Goal: Obtain resource: Obtain resource

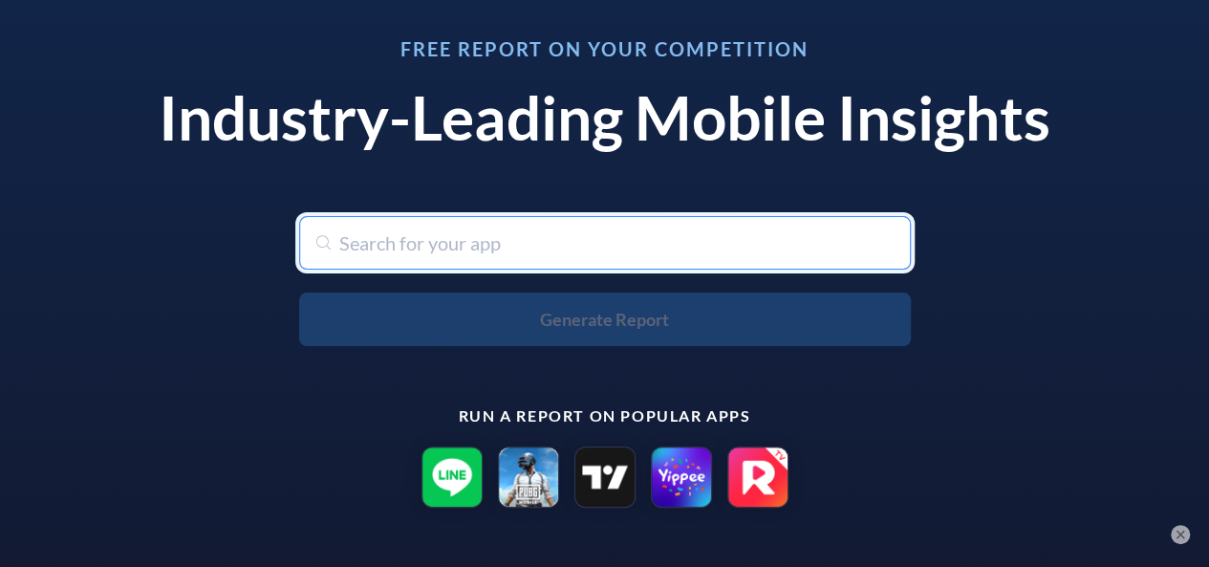
scroll to position [191, 0]
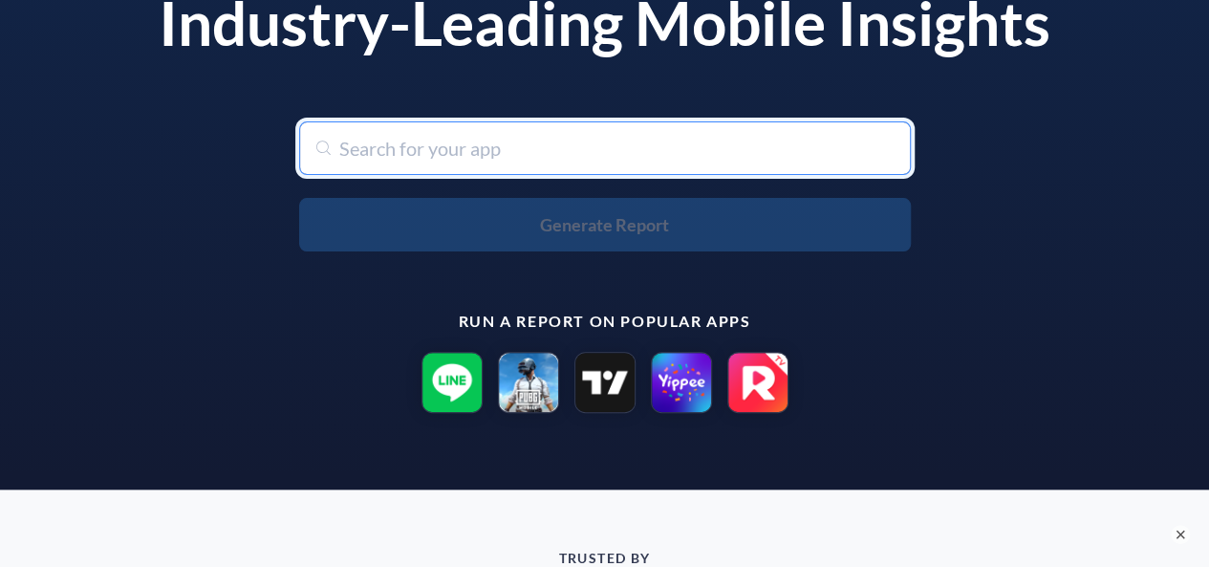
click at [701, 146] on input "text" at bounding box center [605, 148] width 612 height 54
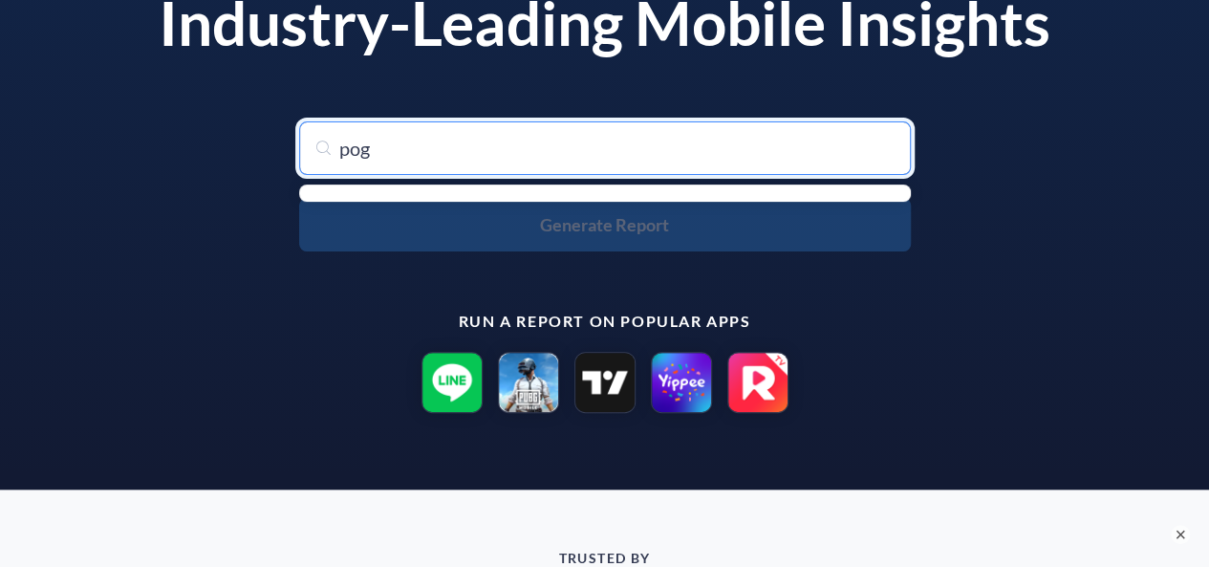
type input "pogo"
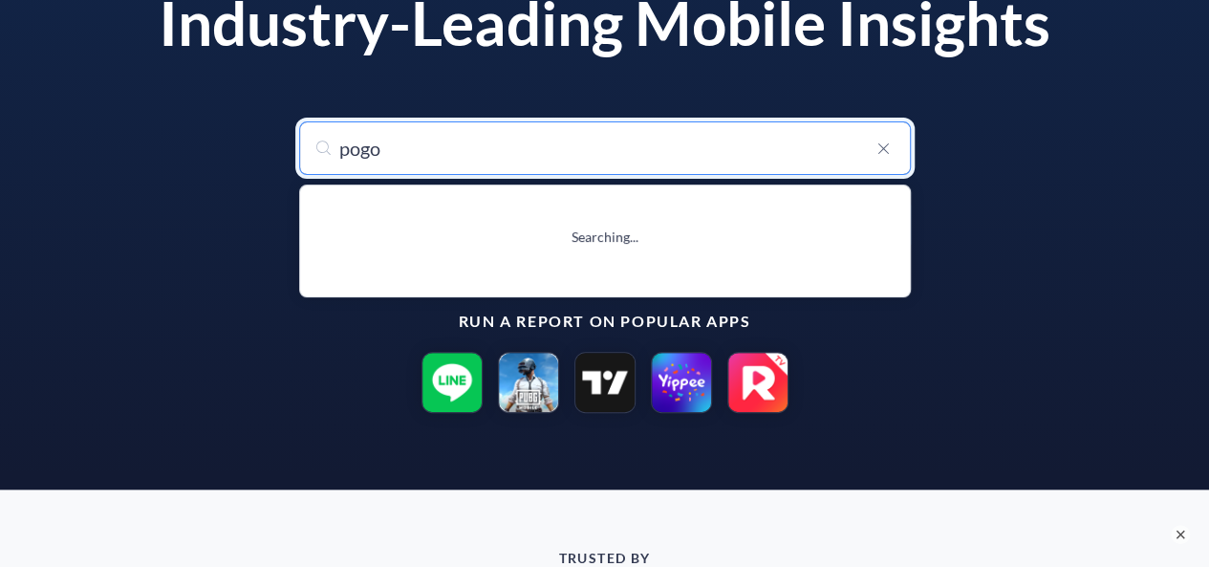
type input "pogo: Earn Cash & Rewards"
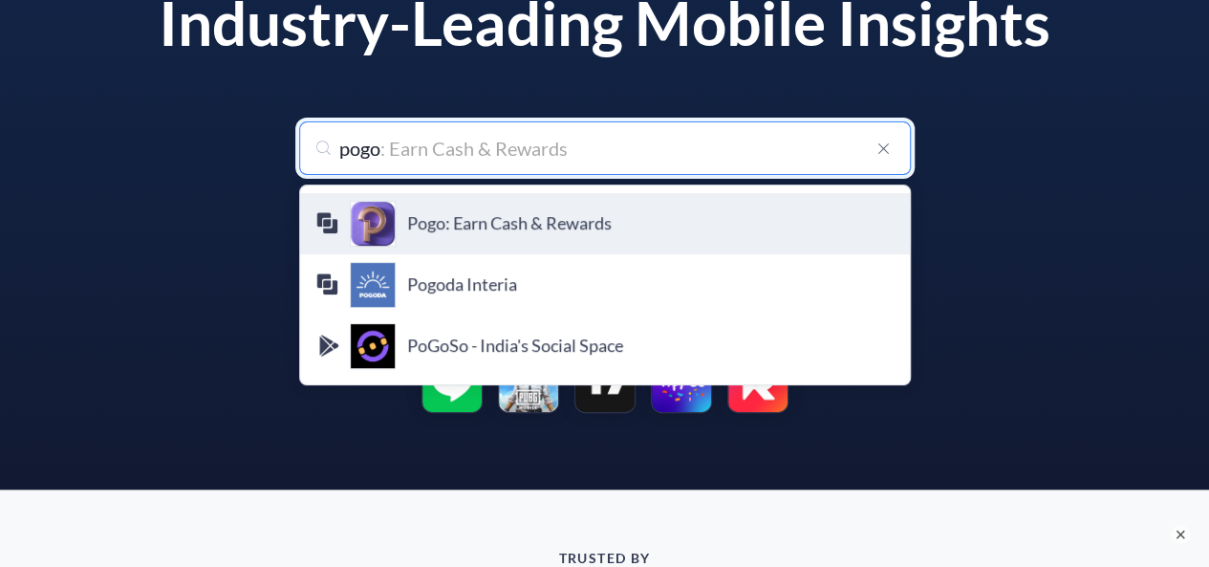
click at [631, 211] on div "Pogo: Earn Cash & Rewards Pogo Technologies" at bounding box center [604, 224] width 579 height 46
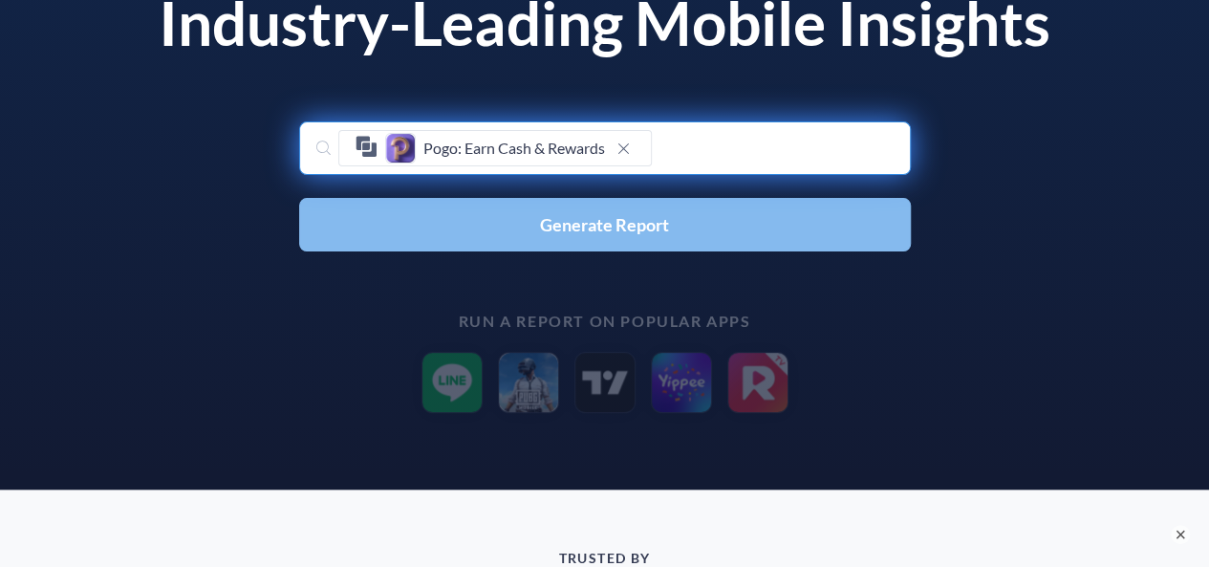
click at [659, 222] on span "Generate Report" at bounding box center [604, 224] width 129 height 17
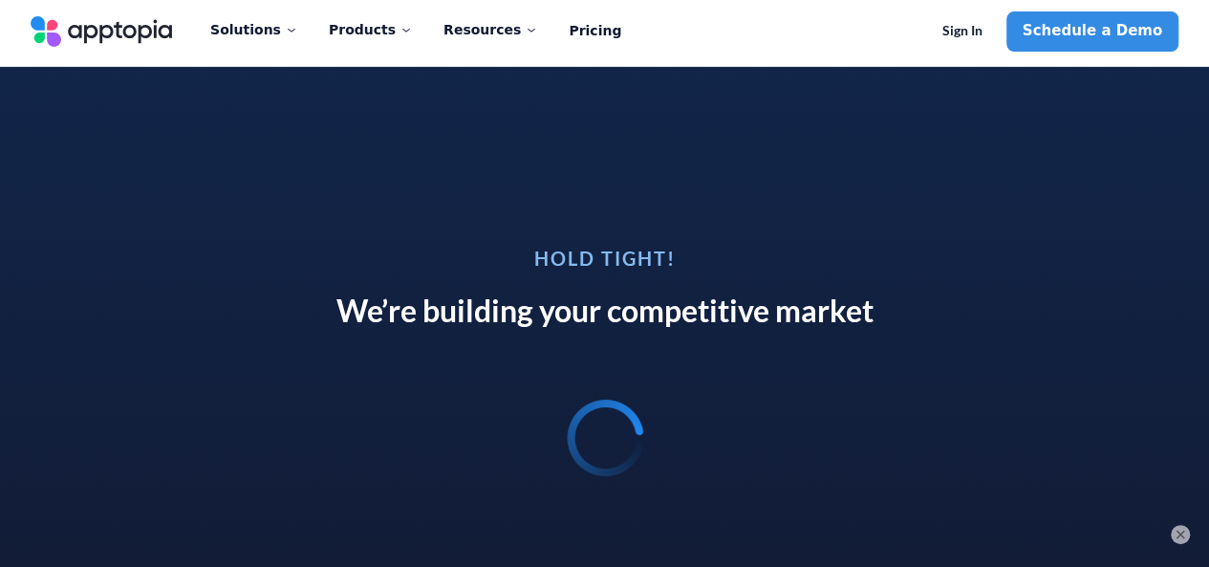
scroll to position [0, 0]
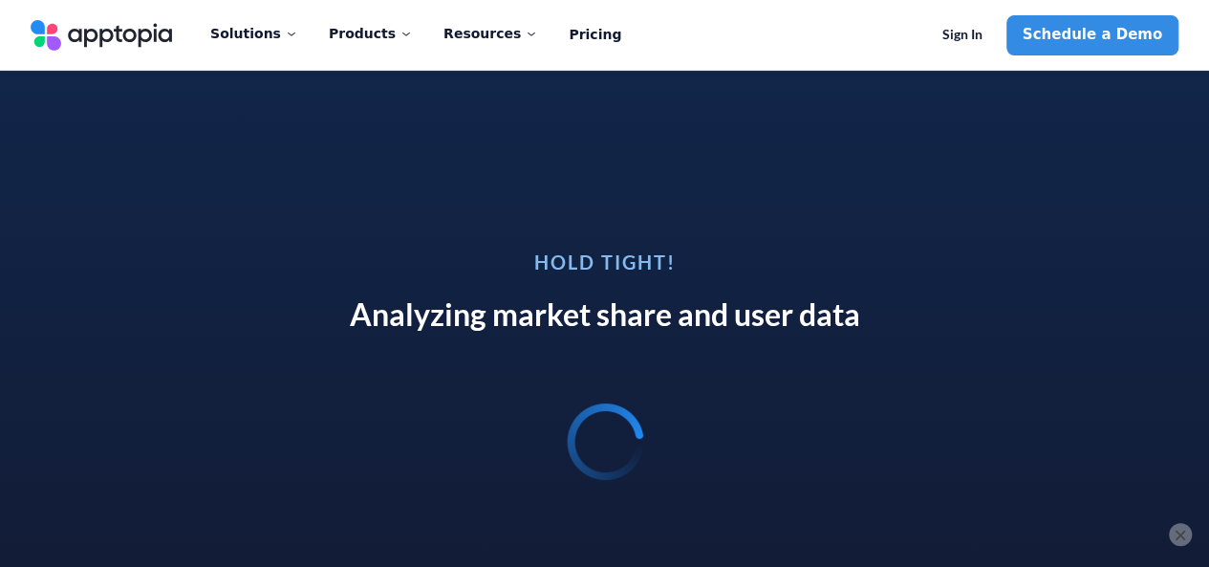
click at [1186, 534] on button "×" at bounding box center [1180, 534] width 23 height 23
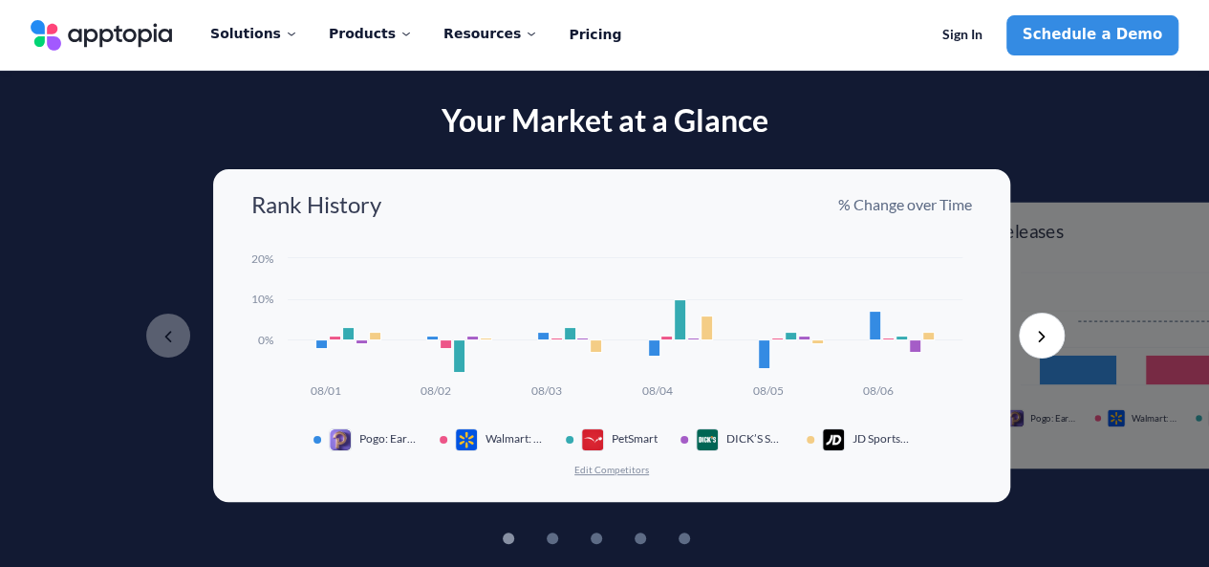
click at [333, 326] on rect at bounding box center [611, 325] width 721 height 155
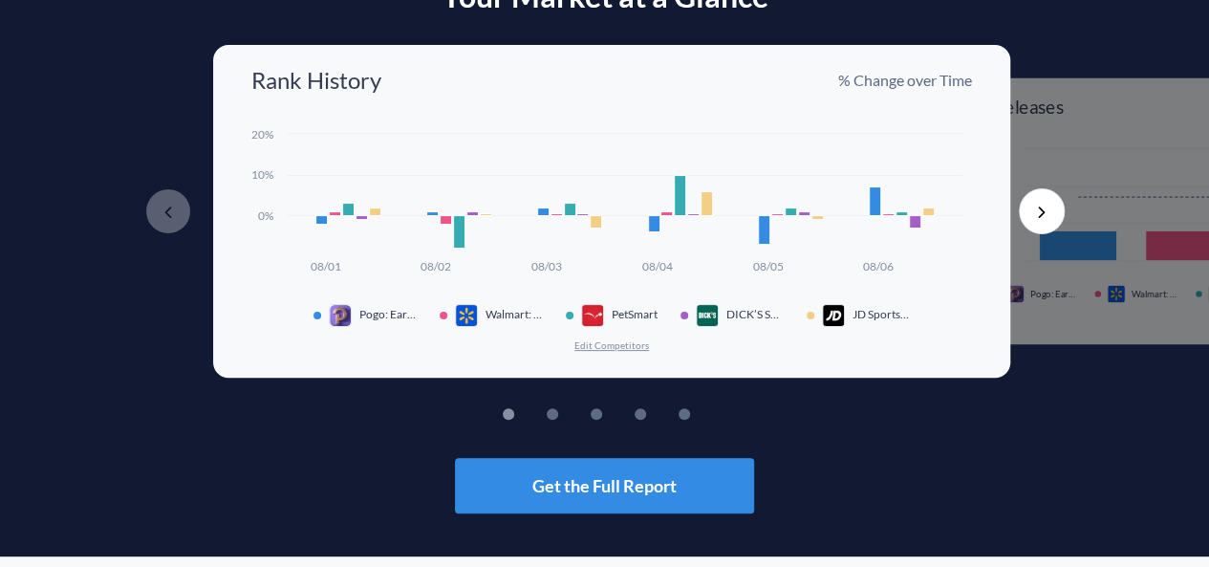
scroll to position [96, 0]
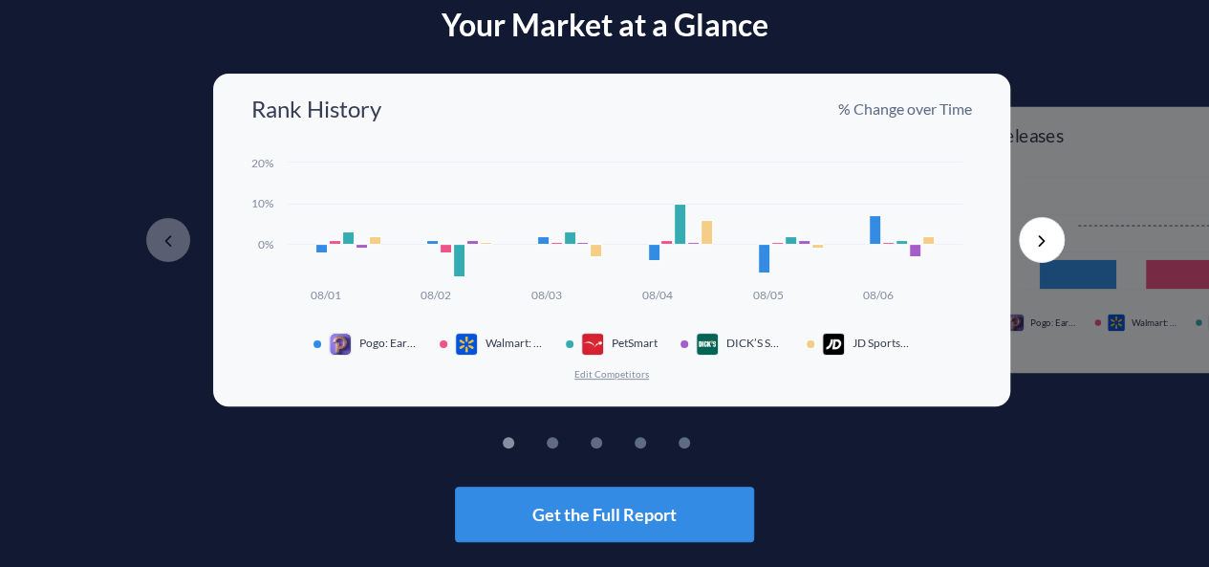
click at [1040, 236] on button "Next" at bounding box center [1042, 240] width 46 height 46
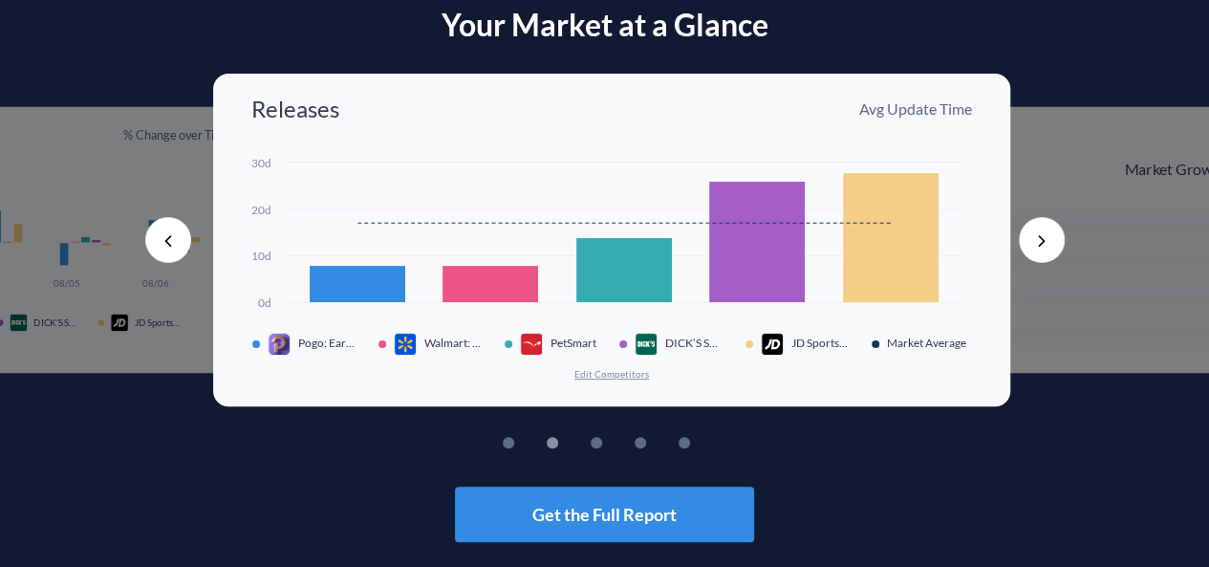
click at [1042, 240] on button "Next" at bounding box center [1042, 240] width 46 height 46
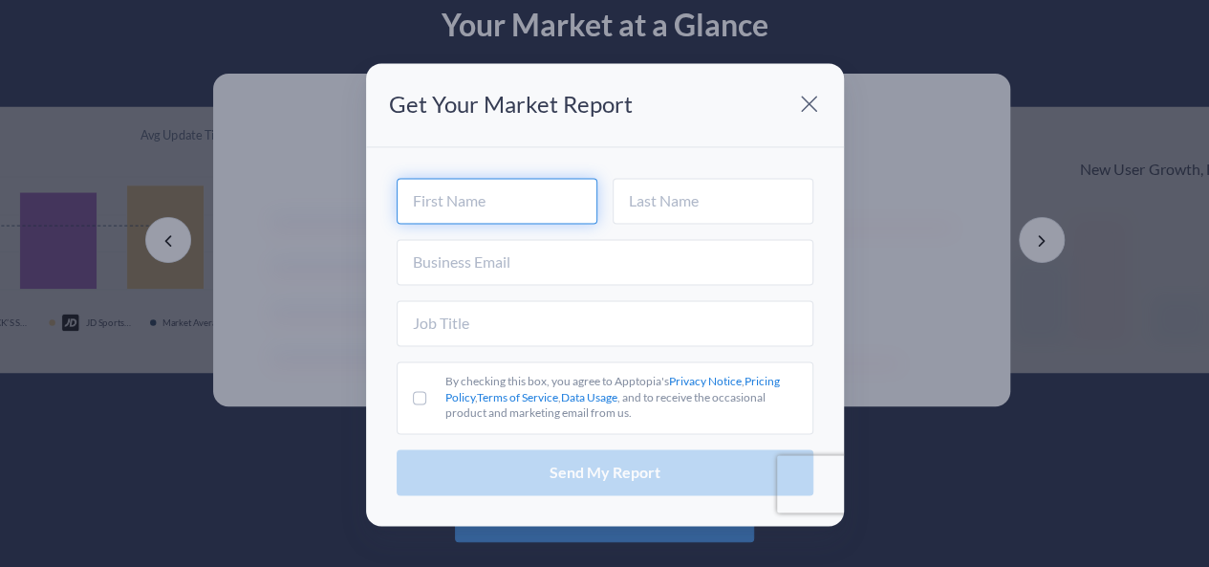
click at [404, 207] on input "text" at bounding box center [497, 201] width 201 height 46
type input "[PERSON_NAME]"
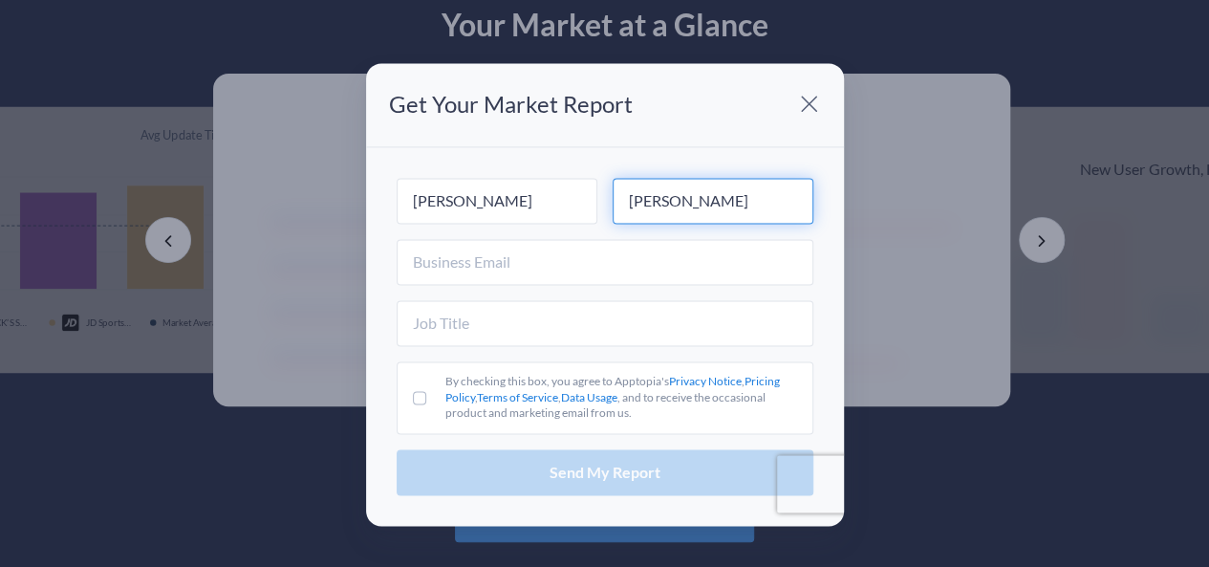
type input "[PERSON_NAME]"
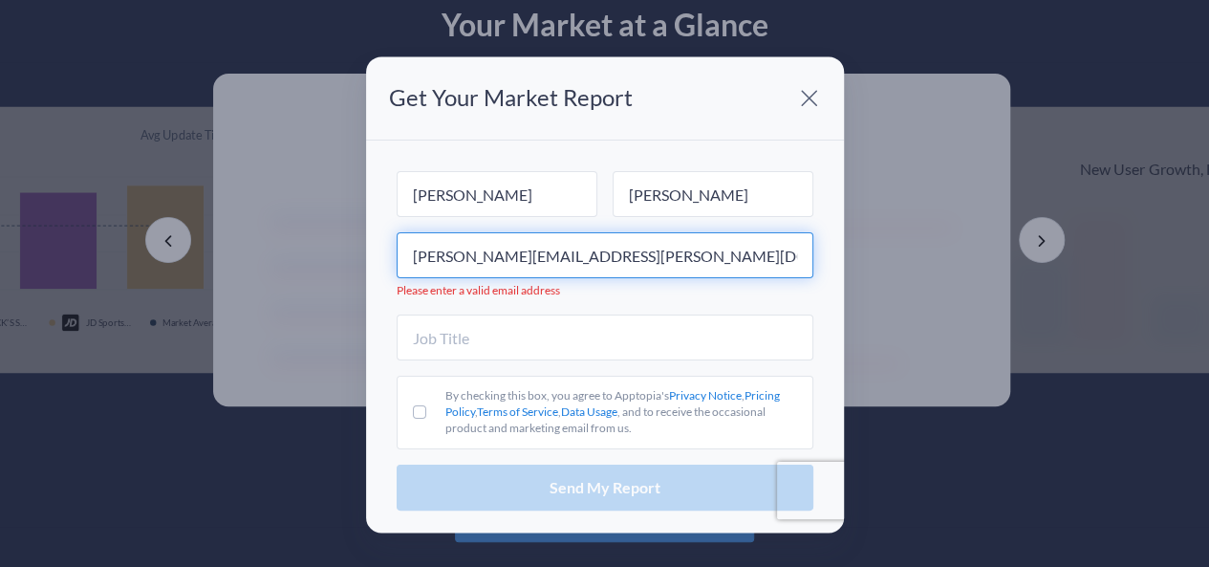
type input "[PERSON_NAME][EMAIL_ADDRESS][PERSON_NAME][DOMAIN_NAME]"
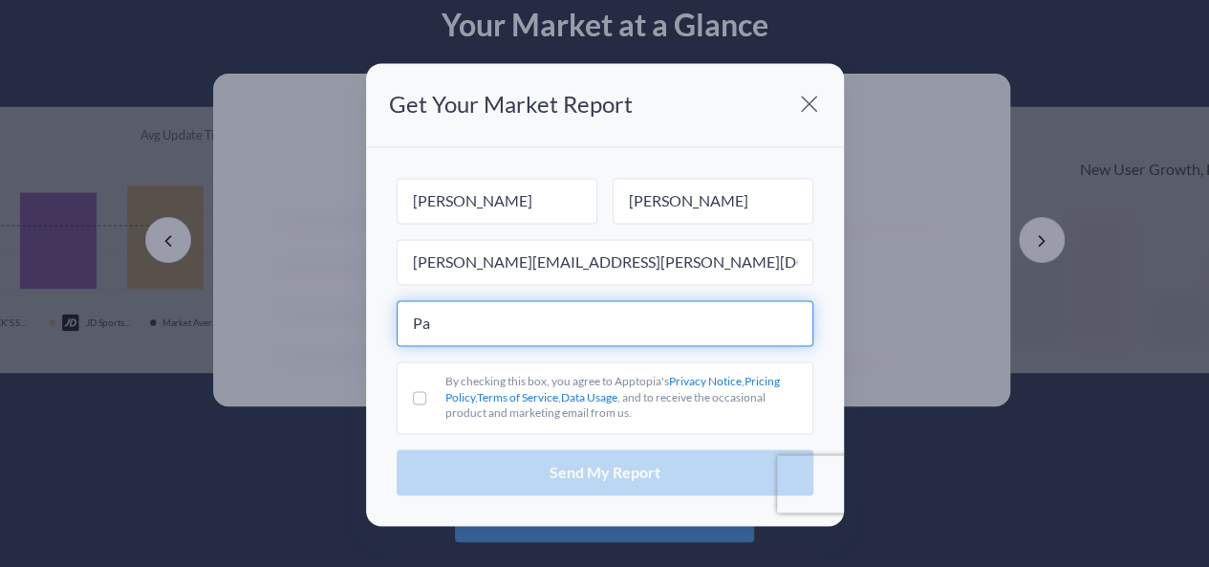
type input "P"
type input "Marketing"
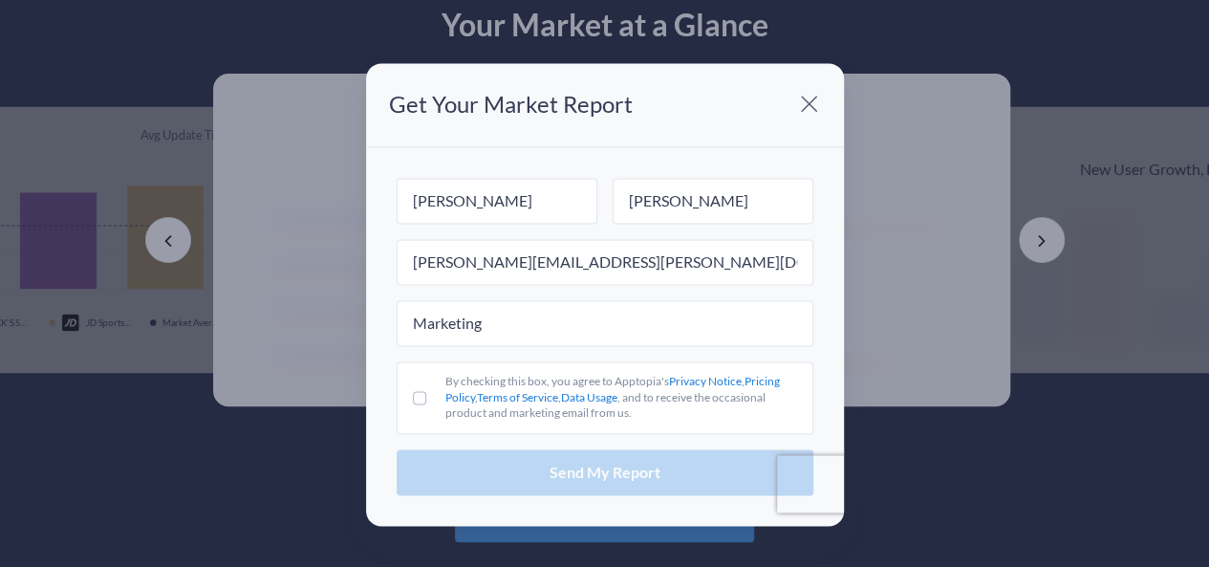
click at [405, 369] on label "By checking this box, you agree to Apptopia's Privacy Notice , Pricing Policy ,…" at bounding box center [605, 397] width 417 height 73
click at [413, 391] on input "By checking this box, you agree to Apptopia's Privacy Notice , Pricing Policy ,…" at bounding box center [419, 397] width 13 height 13
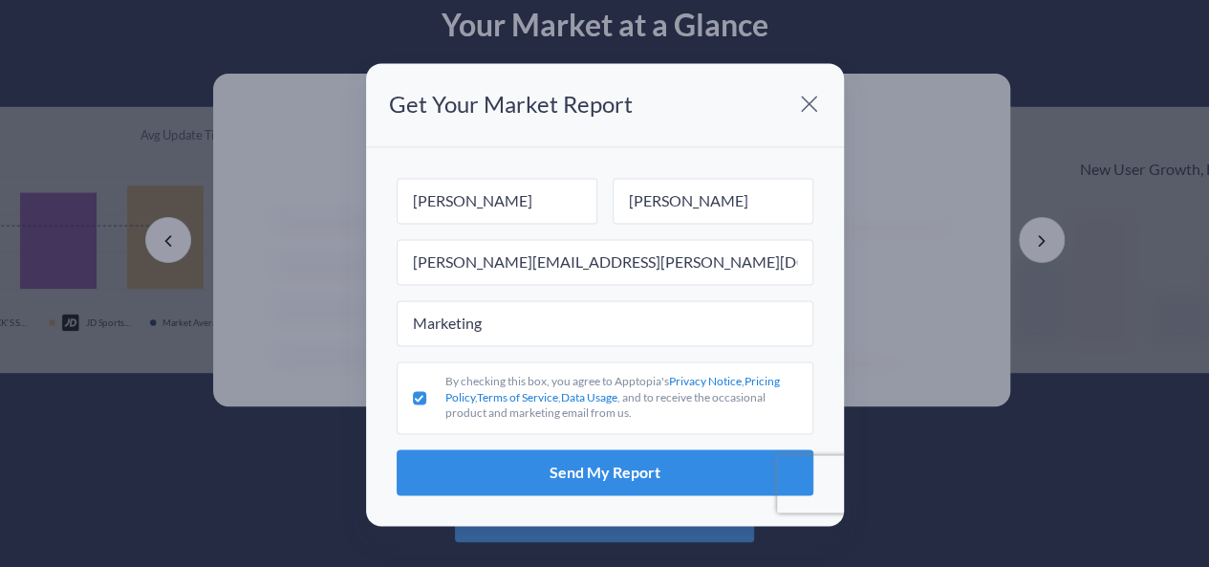
click at [424, 406] on label "By checking this box, you agree to Apptopia's Privacy Notice , Pricing Policy ,…" at bounding box center [605, 397] width 417 height 73
click at [424, 404] on input "By checking this box, you agree to Apptopia's Privacy Notice , Pricing Policy ,…" at bounding box center [419, 397] width 13 height 13
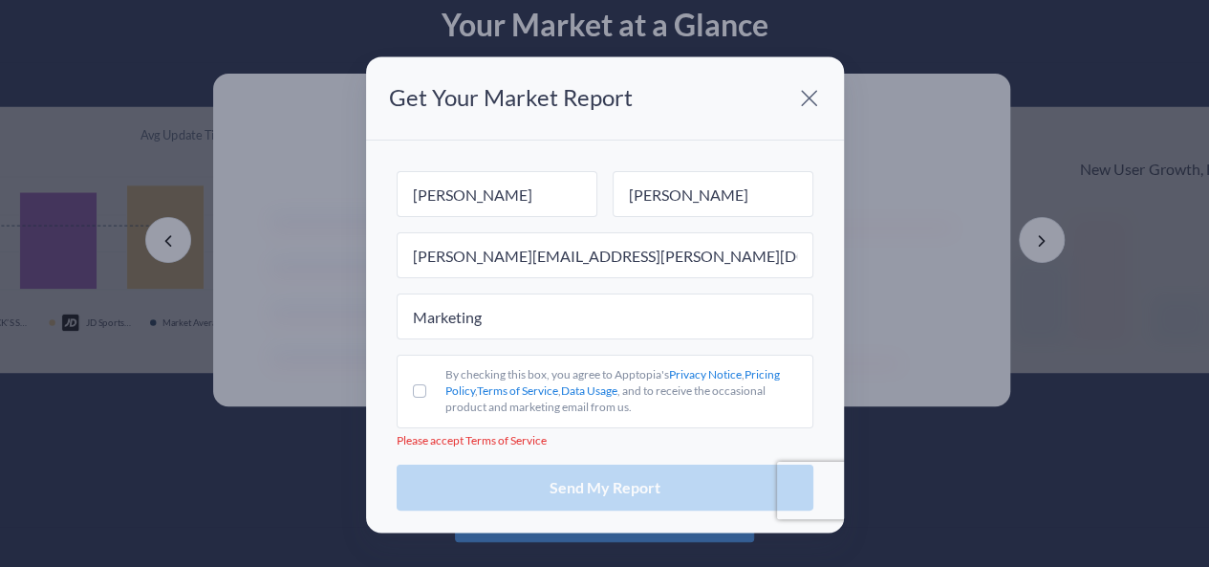
click at [421, 398] on label "By checking this box, you agree to Apptopia's Privacy Notice , Pricing Policy ,…" at bounding box center [605, 392] width 417 height 73
click at [421, 398] on input "By checking this box, you agree to Apptopia's Privacy Notice , Pricing Policy ,…" at bounding box center [419, 391] width 13 height 13
checkbox input "true"
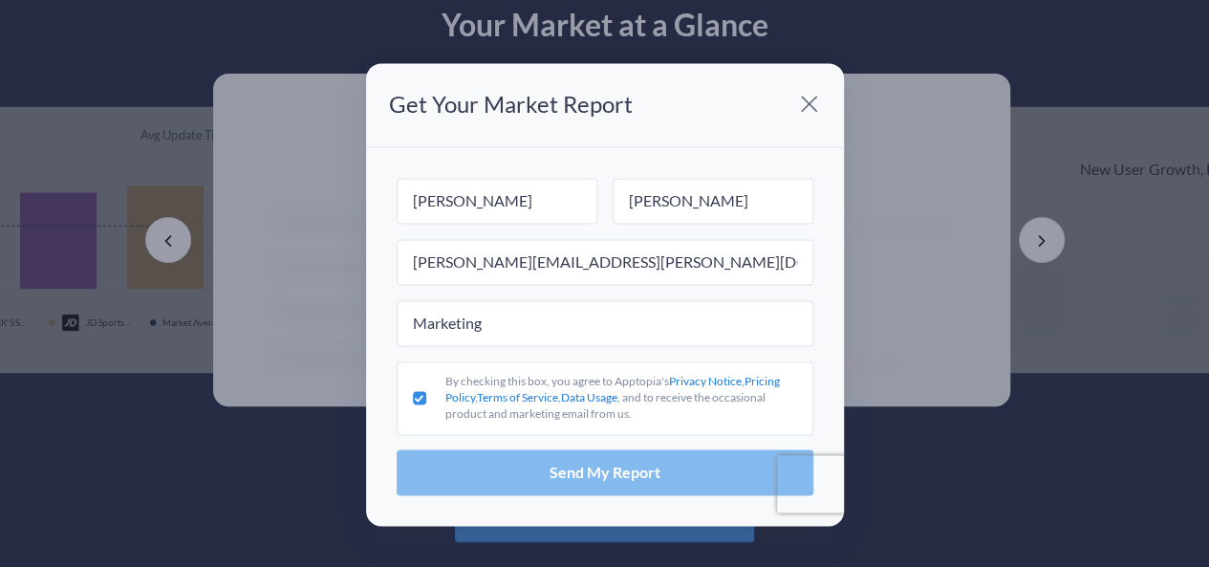
click at [457, 488] on button "Send My Report" at bounding box center [605, 473] width 417 height 46
